Goal: Information Seeking & Learning: Learn about a topic

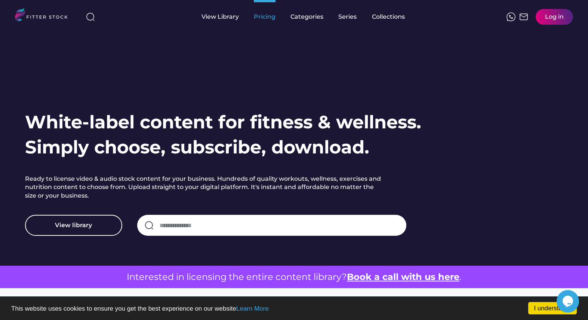
click at [270, 18] on div "Pricing" at bounding box center [265, 17] width 22 height 8
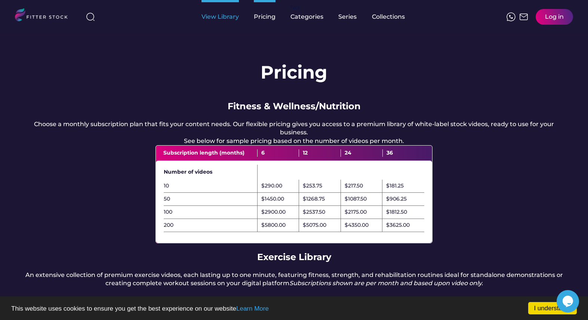
click at [222, 18] on div "View Library" at bounding box center [219, 17] width 37 height 8
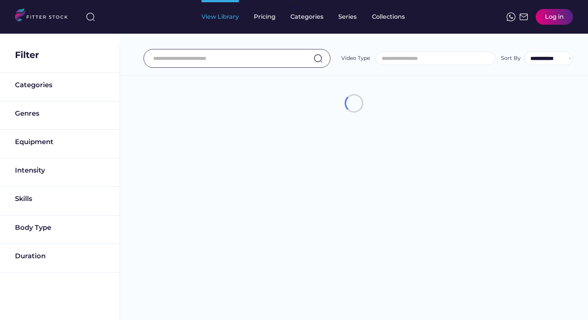
select select
select select "**********"
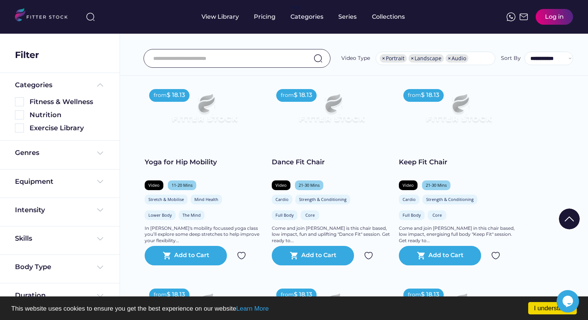
scroll to position [0, 0]
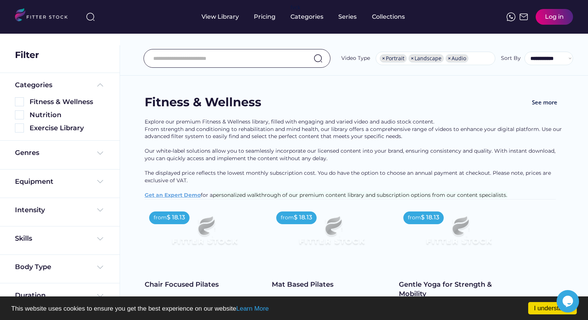
click at [49, 16] on img at bounding box center [44, 15] width 59 height 15
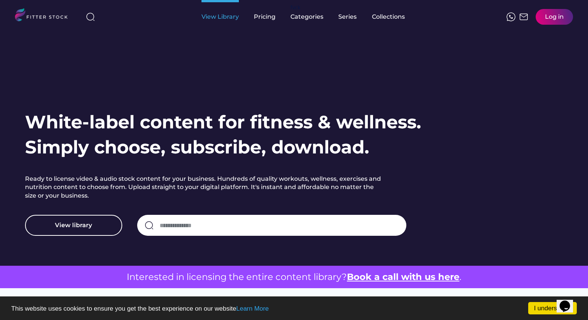
click at [225, 19] on div "View Library" at bounding box center [219, 17] width 37 height 8
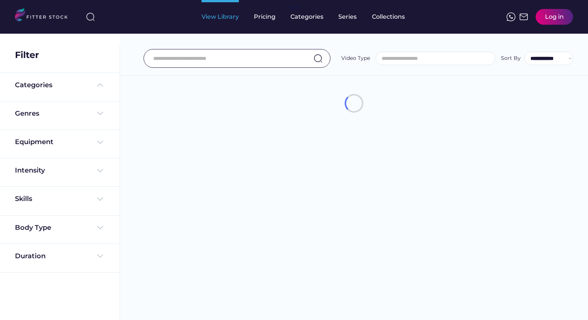
select select
select select "**********"
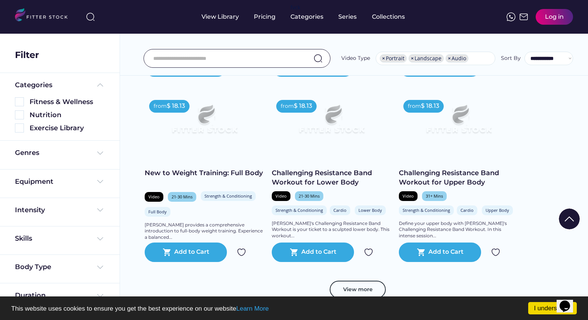
scroll to position [1311, 0]
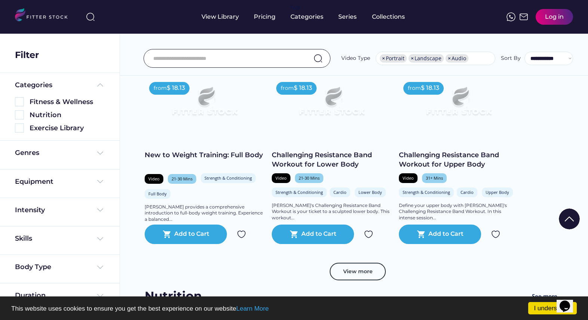
click at [324, 213] on div "Mandy's Challenging Resistance Band Workout is your ticket to a sculpted lower …" at bounding box center [332, 211] width 120 height 19
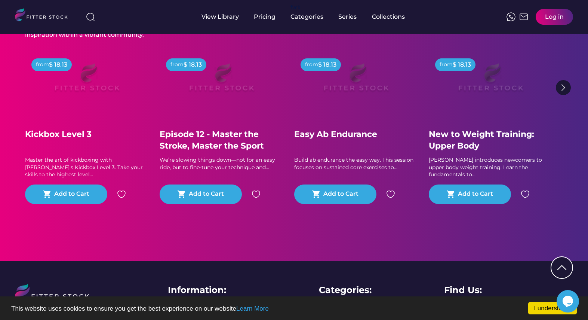
scroll to position [340, 0]
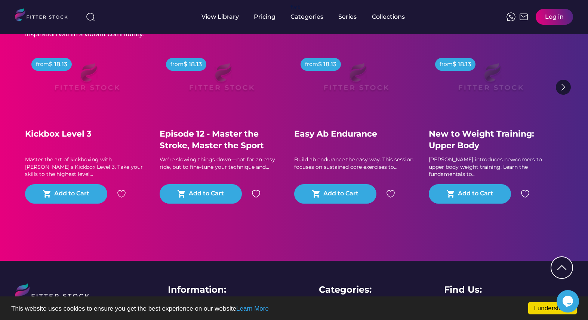
click at [389, 170] on div "Build ab endurance the easy way. This session focuses on sustained core exercis…" at bounding box center [355, 163] width 123 height 15
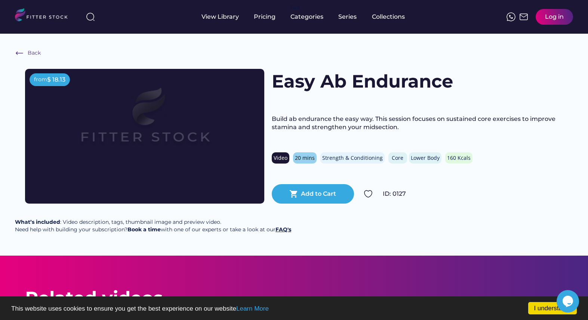
click at [282, 233] on strong "FAQ's" at bounding box center [284, 229] width 16 height 7
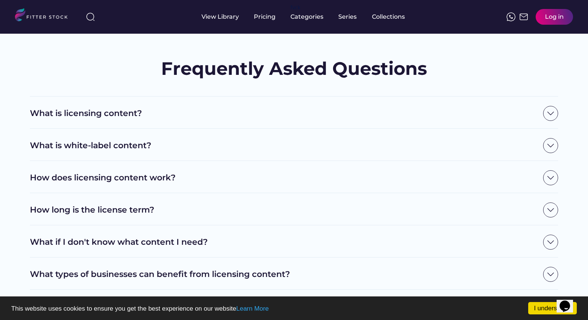
click at [552, 117] on img at bounding box center [550, 113] width 15 height 15
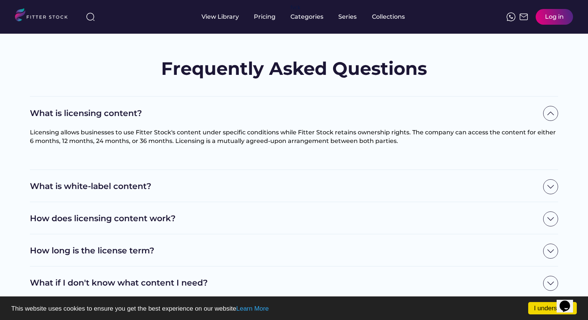
click at [550, 187] on img at bounding box center [550, 186] width 15 height 15
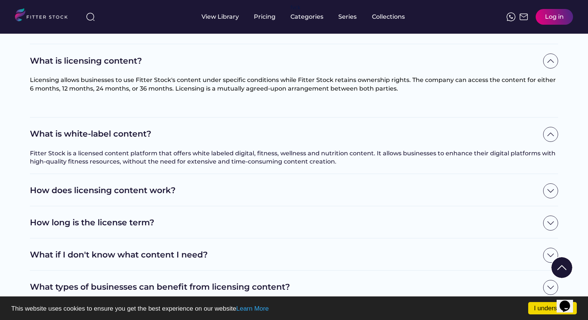
scroll to position [55, 0]
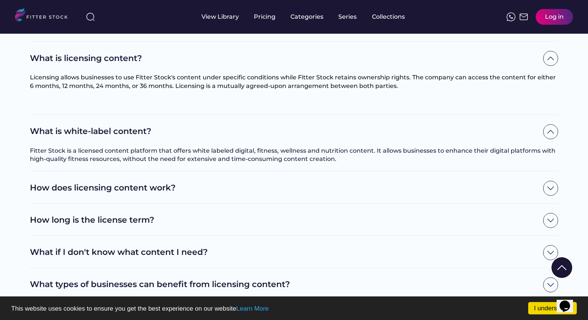
click at [551, 191] on img at bounding box center [550, 188] width 15 height 15
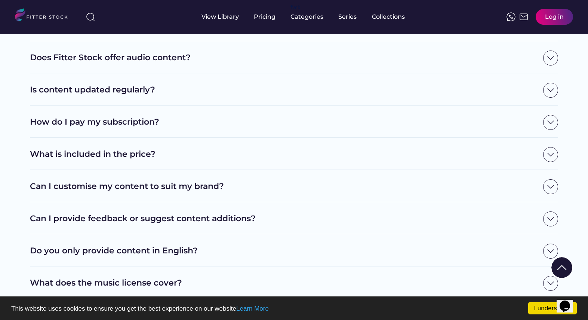
scroll to position [372, 0]
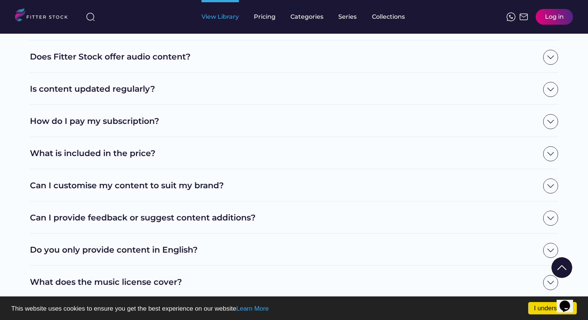
click at [219, 17] on div "View Library" at bounding box center [219, 17] width 37 height 8
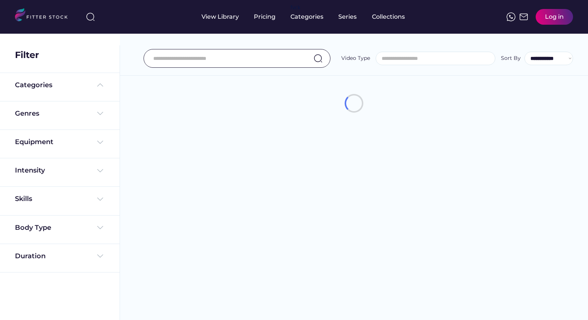
select select
select select "**********"
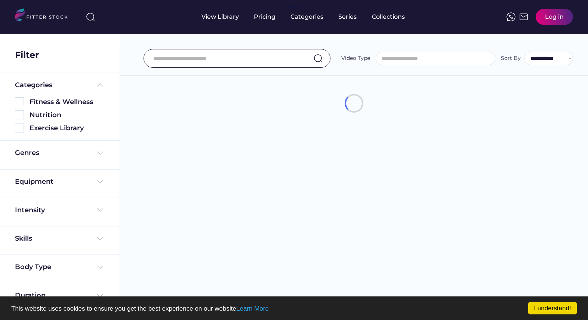
select select "**********"
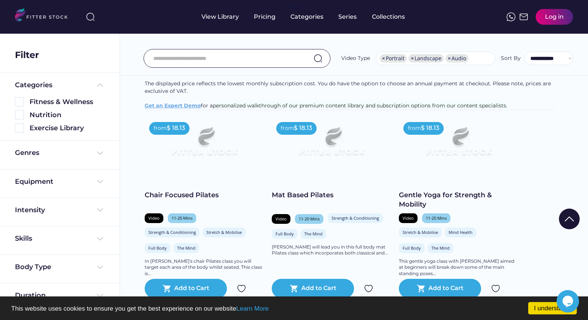
scroll to position [97, 0]
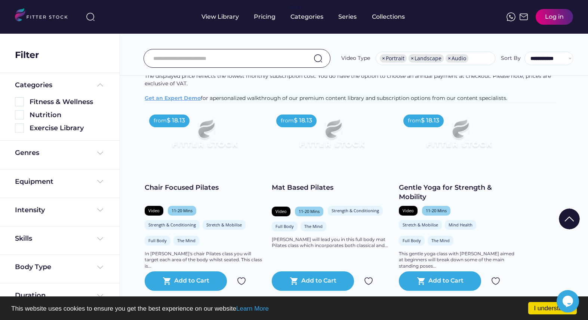
click at [226, 151] on img at bounding box center [205, 137] width 96 height 54
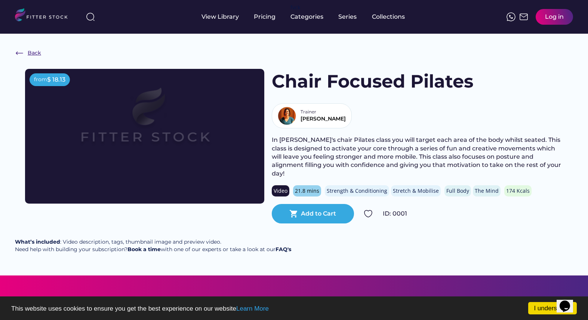
click at [21, 54] on img at bounding box center [19, 53] width 9 height 9
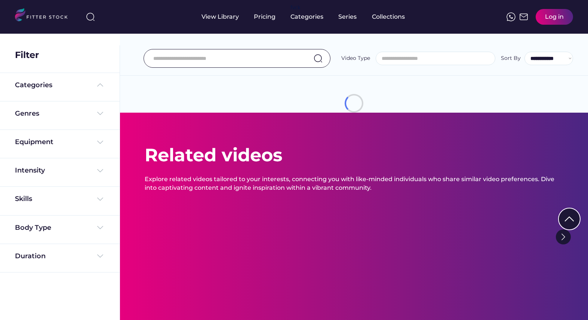
select select "**********"
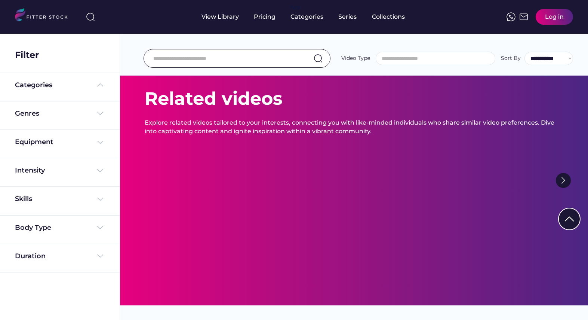
scroll to position [31, 0]
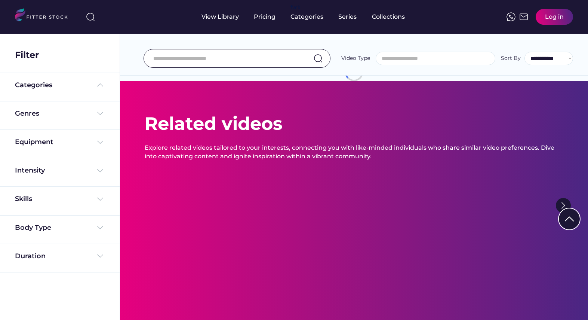
select select "**********"
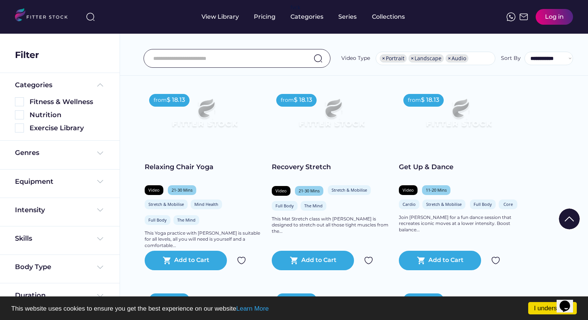
scroll to position [718, 0]
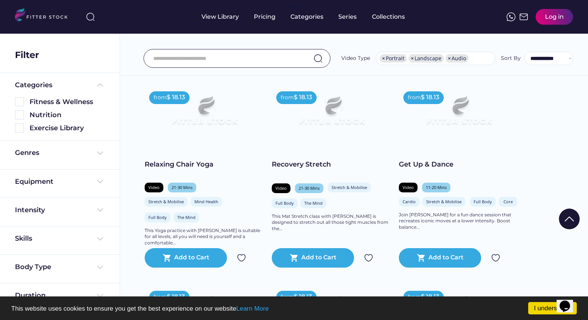
click at [502, 130] on img at bounding box center [459, 114] width 96 height 54
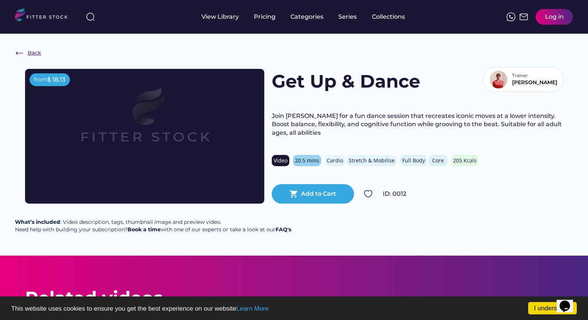
click at [26, 49] on div "Back" at bounding box center [28, 53] width 26 height 9
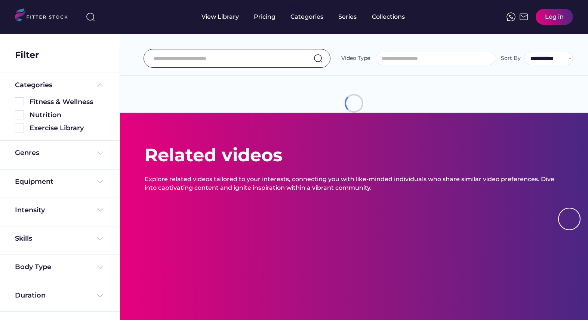
select select "**********"
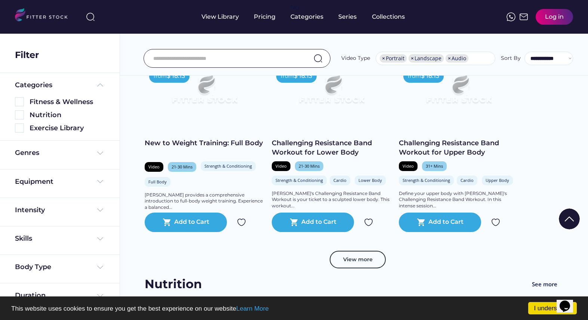
scroll to position [1325, 0]
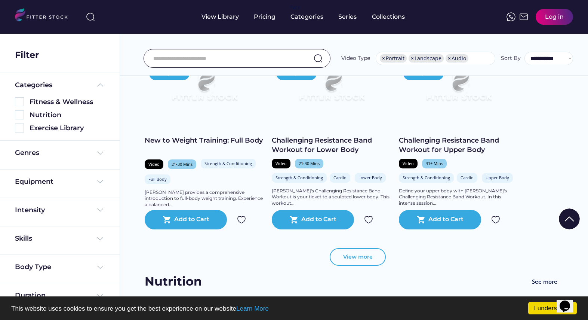
click at [361, 264] on button "View more" at bounding box center [358, 257] width 56 height 18
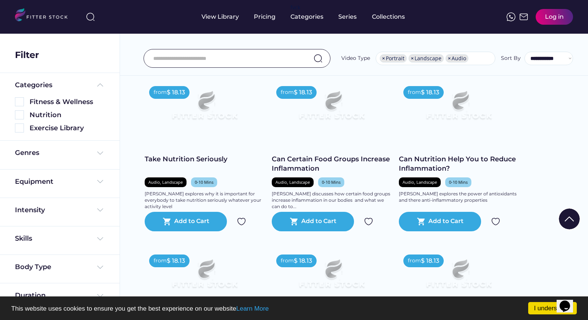
scroll to position [3518, 0]
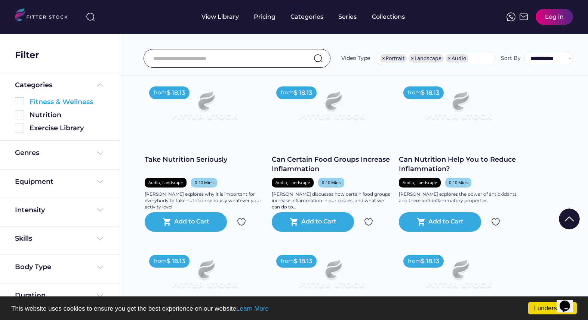
click at [21, 103] on img at bounding box center [19, 101] width 9 height 9
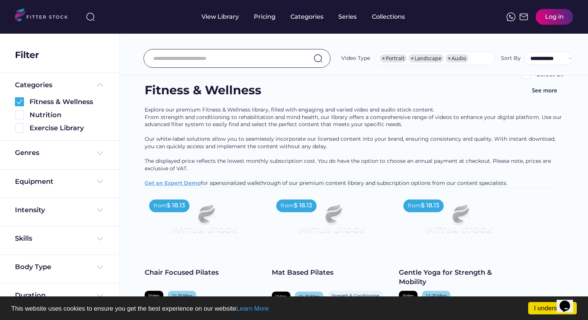
scroll to position [0, 0]
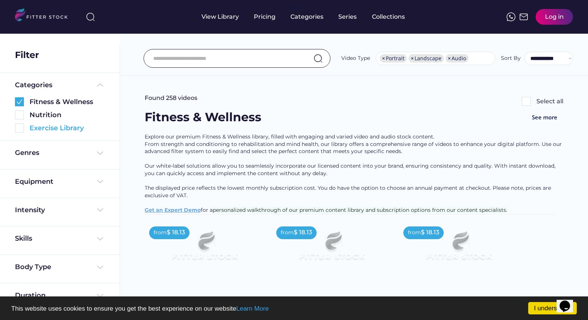
click at [19, 129] on img at bounding box center [19, 127] width 9 height 9
click at [19, 101] on img at bounding box center [19, 101] width 9 height 9
